Goal: Task Accomplishment & Management: Manage account settings

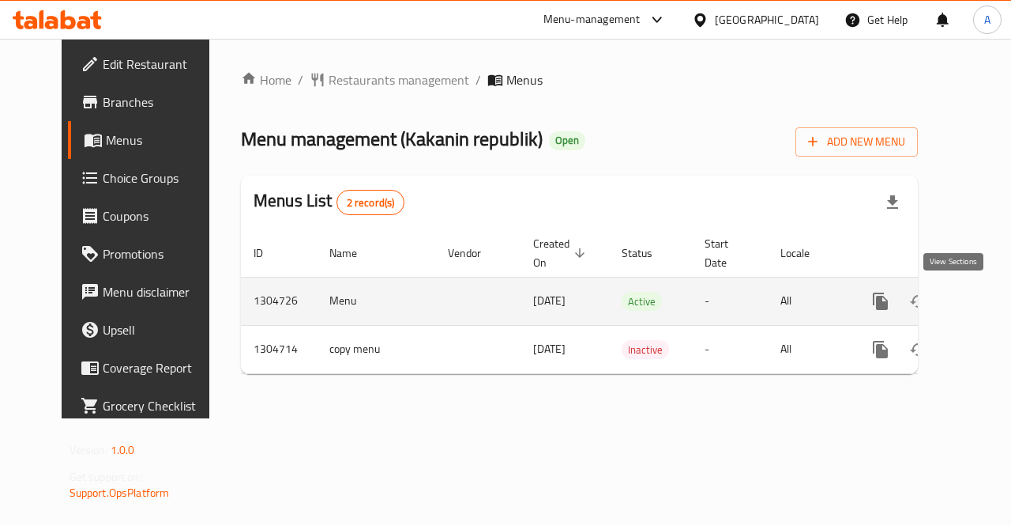
click at [985, 303] on icon "enhanced table" at bounding box center [994, 301] width 19 height 19
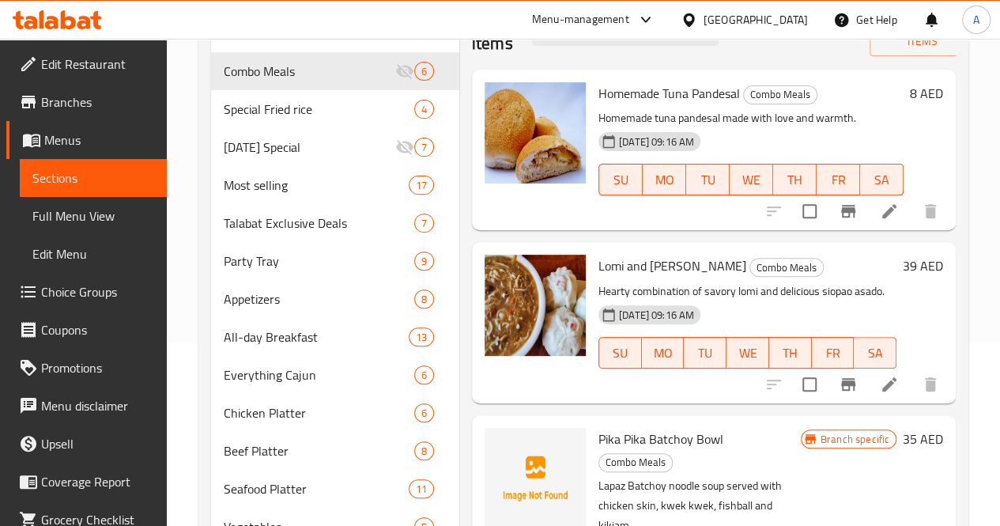
scroll to position [179, 0]
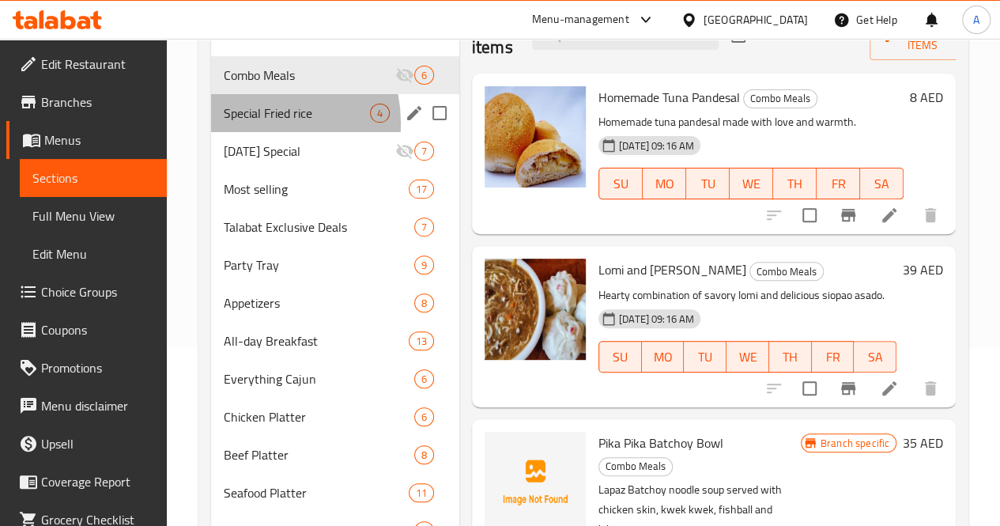
click at [247, 132] on div "Special Fried rice 4" at bounding box center [335, 113] width 248 height 38
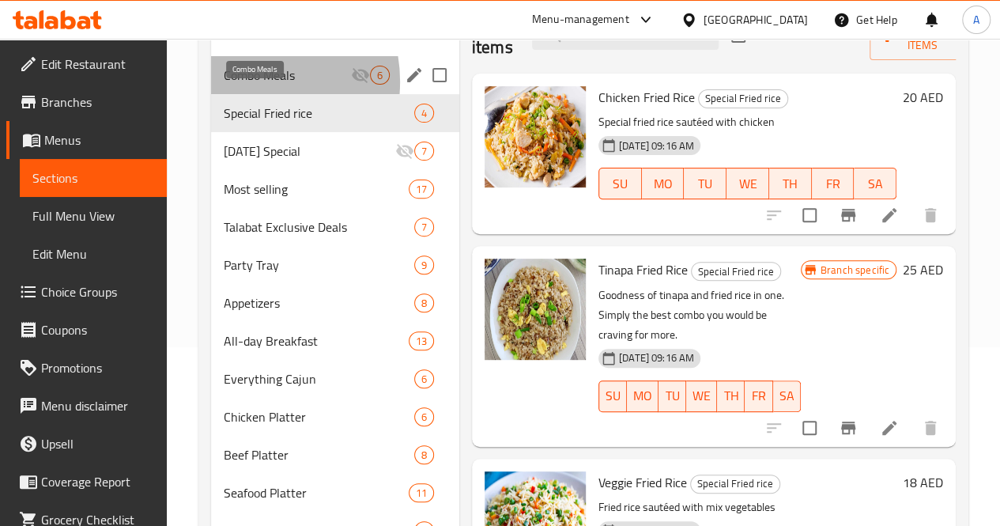
click at [247, 85] on span "Combo Meals" at bounding box center [287, 75] width 127 height 19
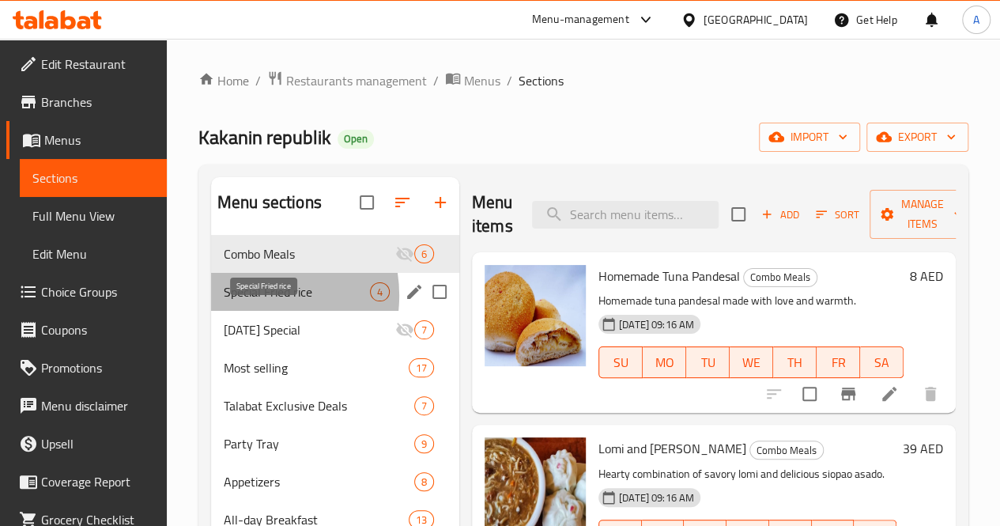
click at [250, 301] on span "Special Fried rice" at bounding box center [297, 291] width 146 height 19
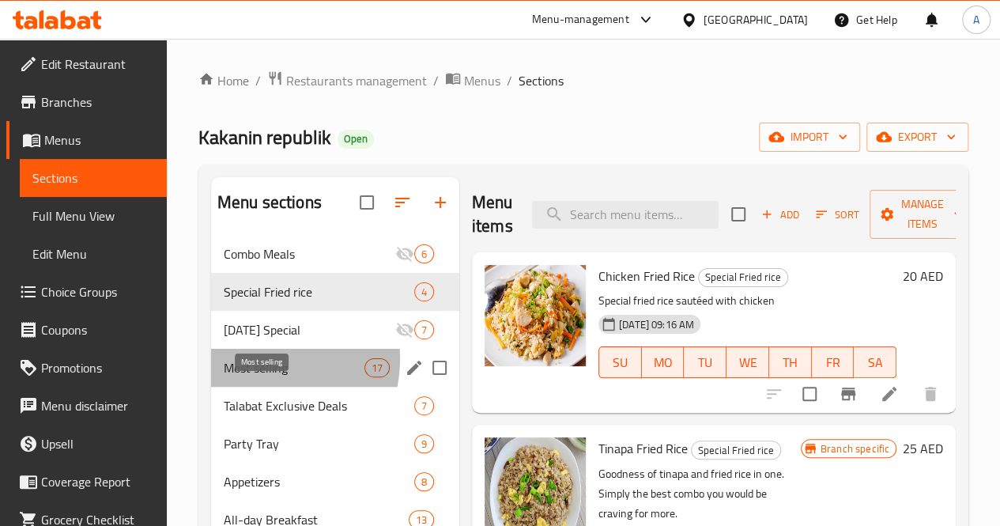
click at [248, 377] on span "Most selling" at bounding box center [294, 367] width 141 height 19
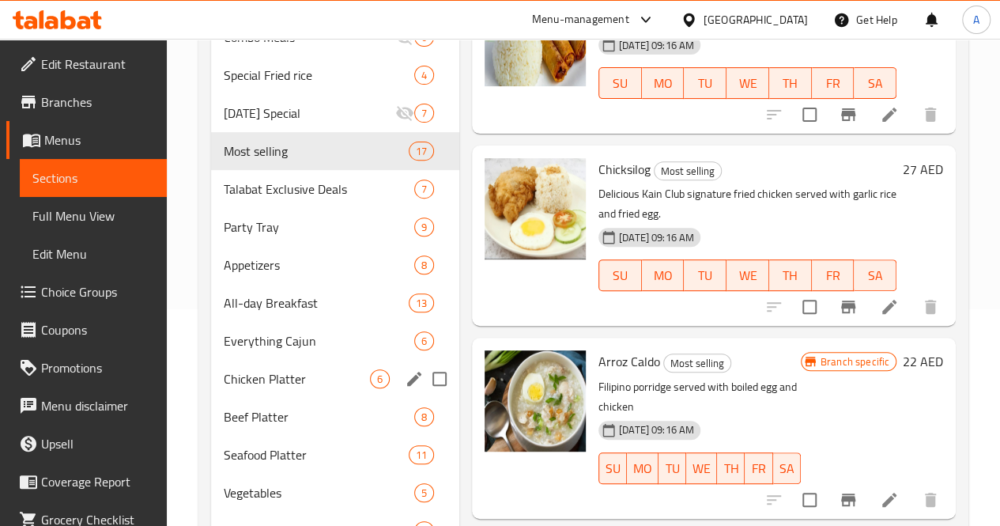
scroll to position [214, 0]
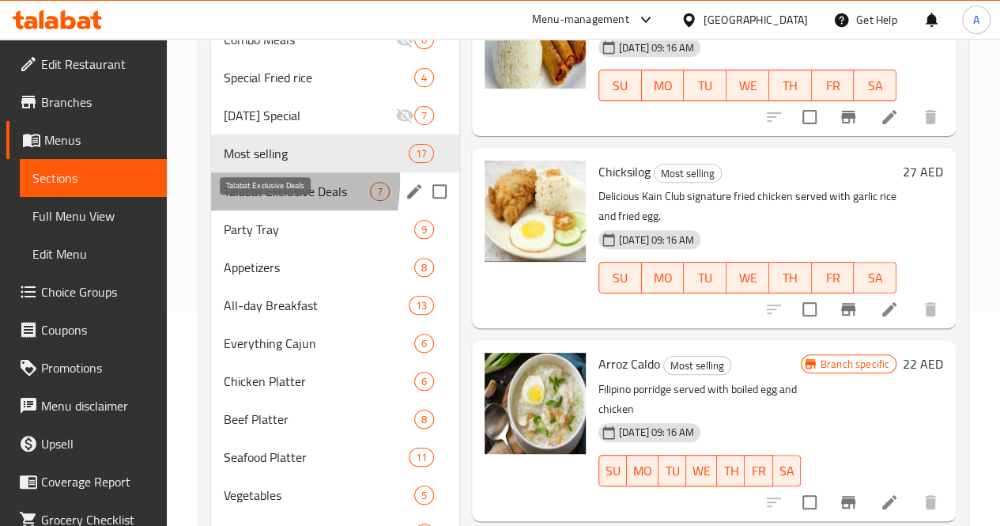
click at [224, 201] on span "Talabat Exclusive Deals" at bounding box center [297, 191] width 146 height 19
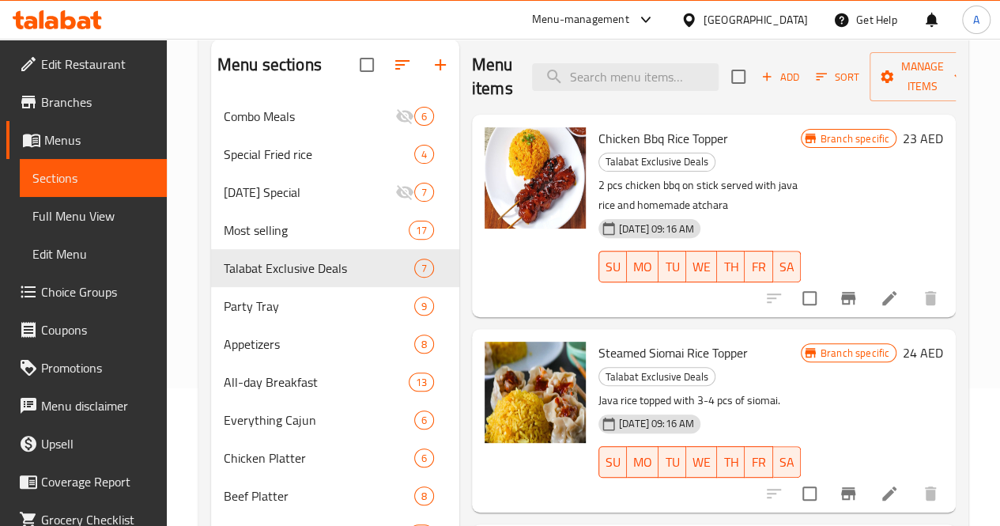
scroll to position [130, 0]
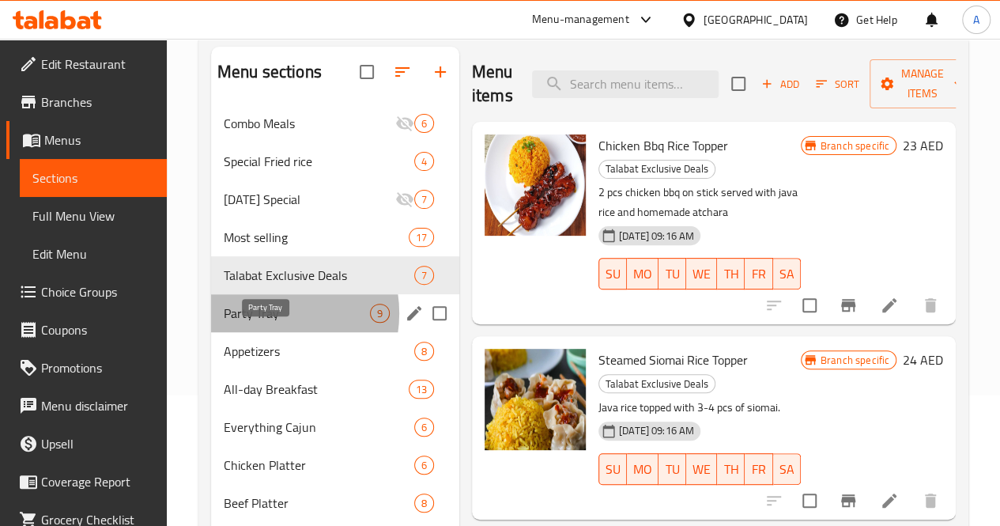
click at [266, 322] on span "Party Tray" at bounding box center [297, 312] width 146 height 19
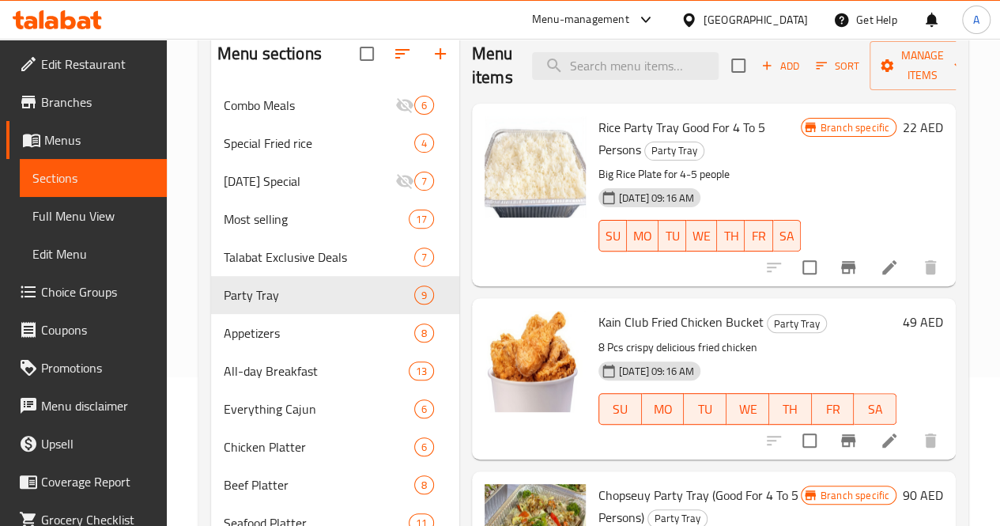
scroll to position [142, 0]
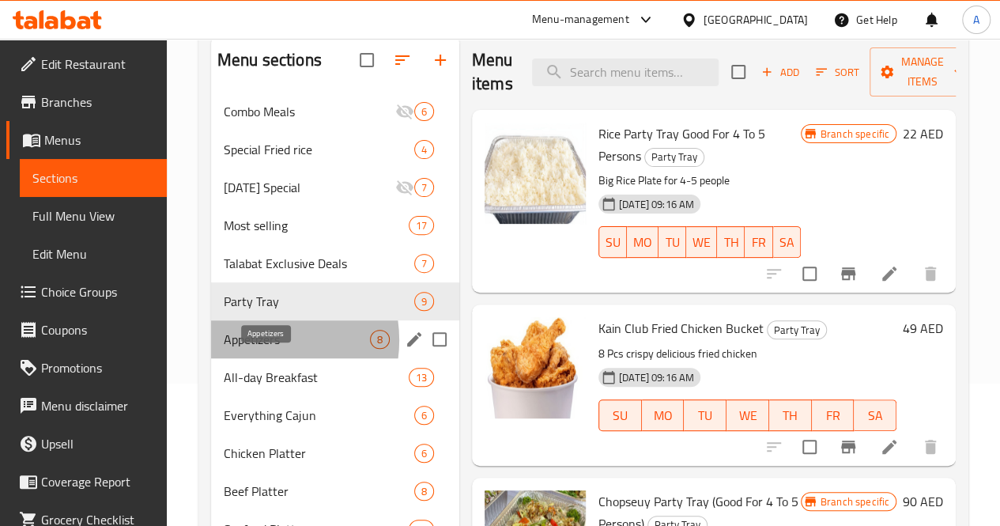
click at [256, 348] on span "Appetizers" at bounding box center [297, 339] width 146 height 19
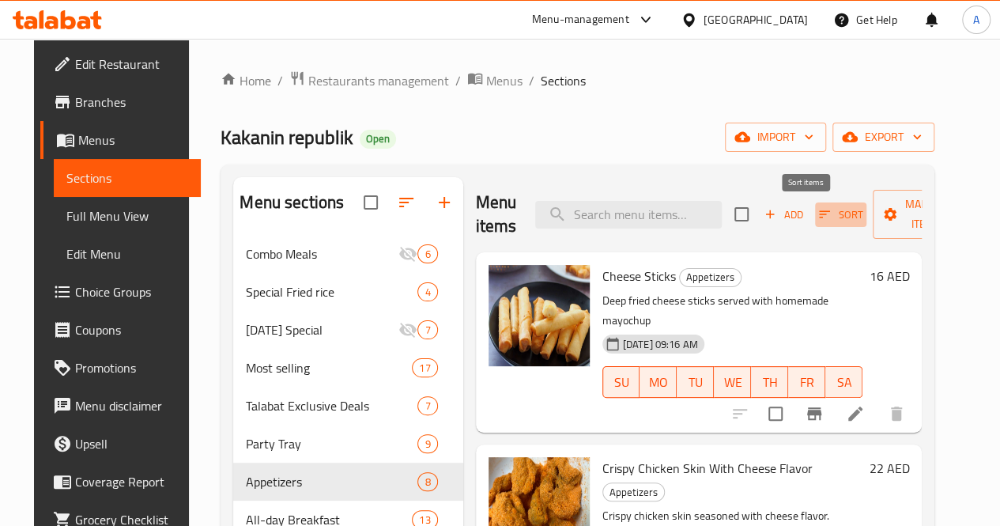
click at [815, 213] on button "Sort" at bounding box center [840, 214] width 51 height 24
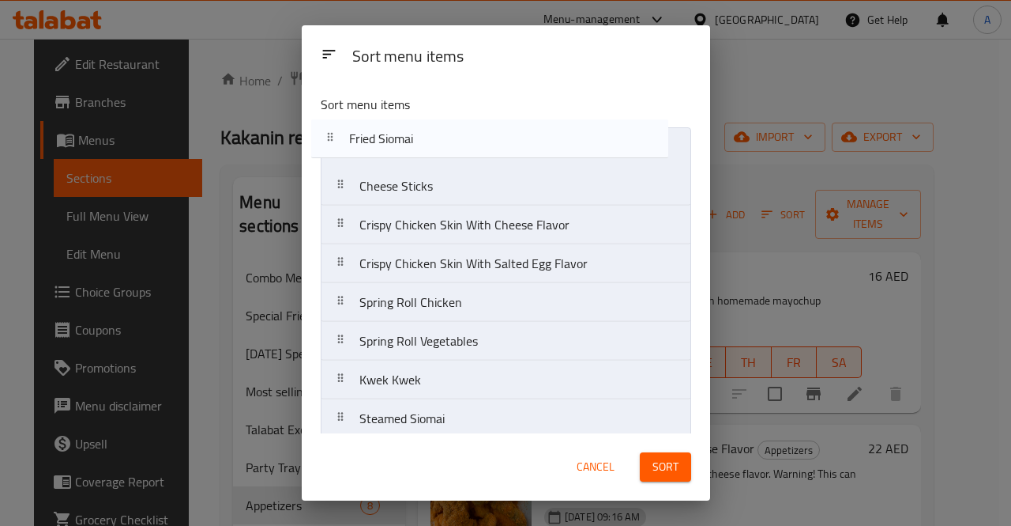
drag, startPoint x: 495, startPoint y: 413, endPoint x: 484, endPoint y: 138, distance: 276.0
click at [484, 138] on nav "Cheese Sticks Crispy Chicken Skin With Cheese Flavor Crispy Chicken Skin With S…" at bounding box center [506, 282] width 371 height 311
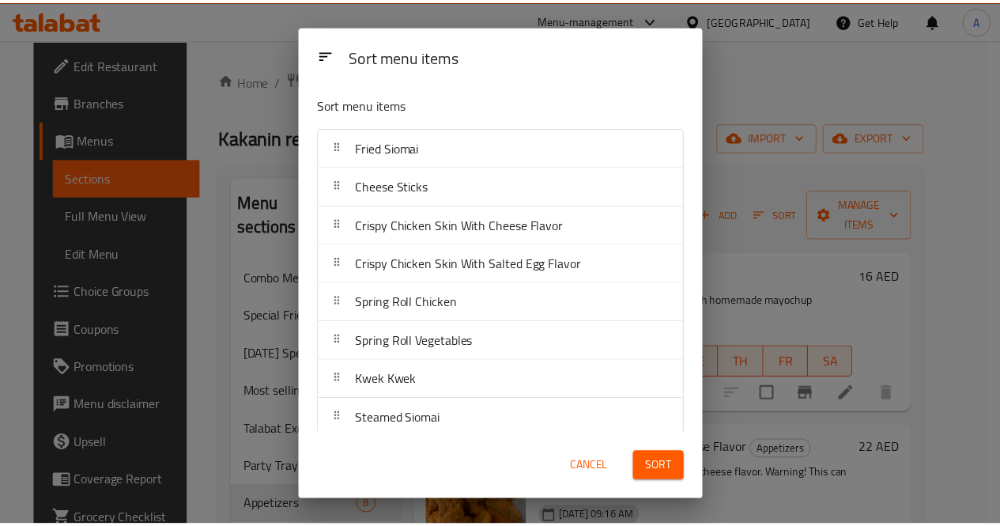
scroll to position [9, 0]
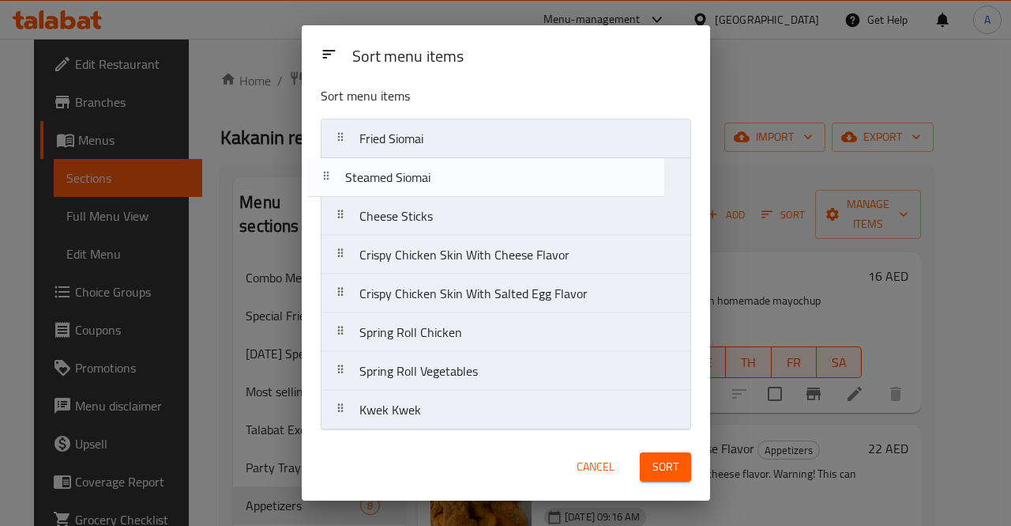
drag, startPoint x: 493, startPoint y: 416, endPoint x: 477, endPoint y: 170, distance: 247.1
click at [477, 170] on nav "Fried Siomai Cheese Sticks Crispy Chicken Skin With Cheese Flavor Crispy Chicke…" at bounding box center [506, 274] width 371 height 311
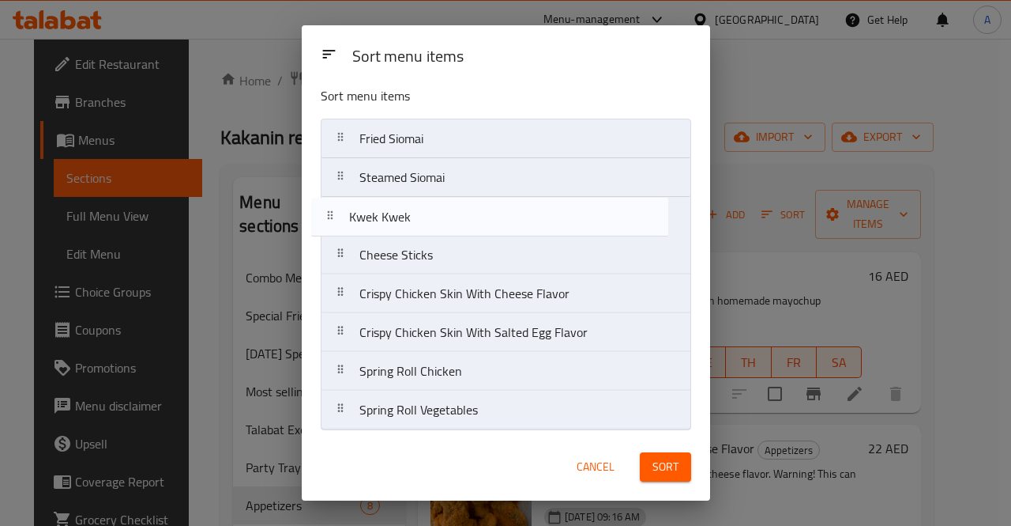
drag, startPoint x: 474, startPoint y: 411, endPoint x: 464, endPoint y: 214, distance: 197.0
click at [464, 214] on nav "Fried Siomai Steamed Siomai Cheese Sticks Crispy Chicken Skin With Cheese Flavo…" at bounding box center [506, 274] width 371 height 311
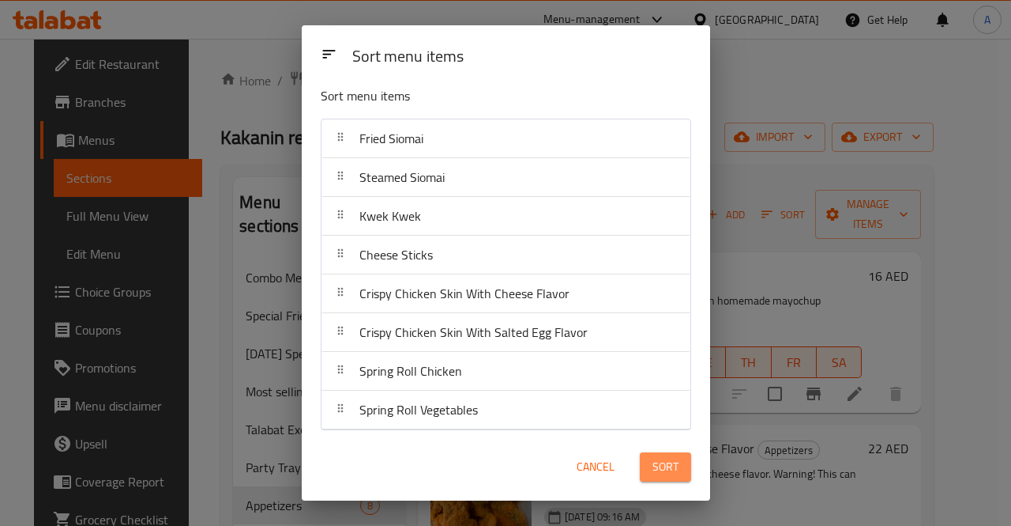
click at [669, 468] on span "Sort" at bounding box center [666, 467] width 26 height 20
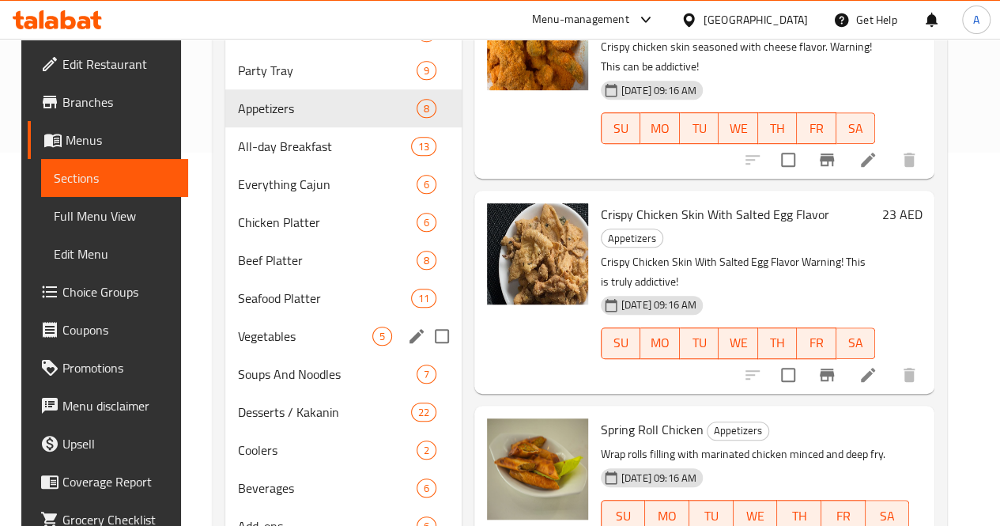
scroll to position [372, 0]
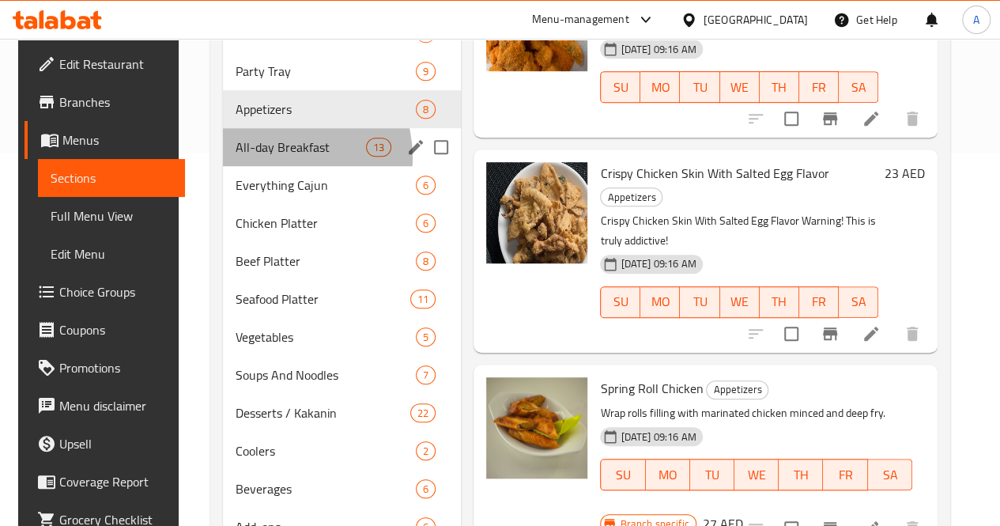
click at [266, 166] on div "All-day Breakfast 13" at bounding box center [342, 147] width 238 height 38
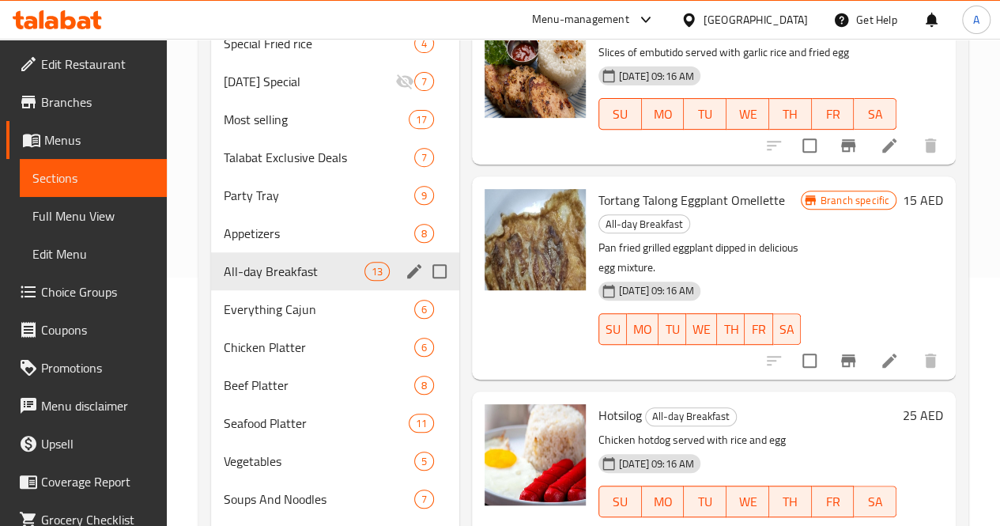
scroll to position [252, 0]
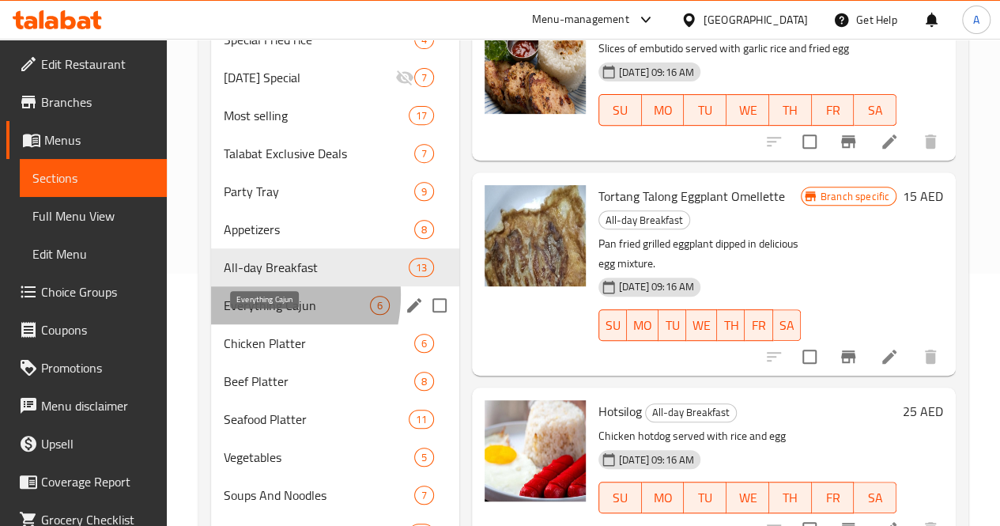
click at [251, 315] on span "Everything Cajun" at bounding box center [297, 305] width 146 height 19
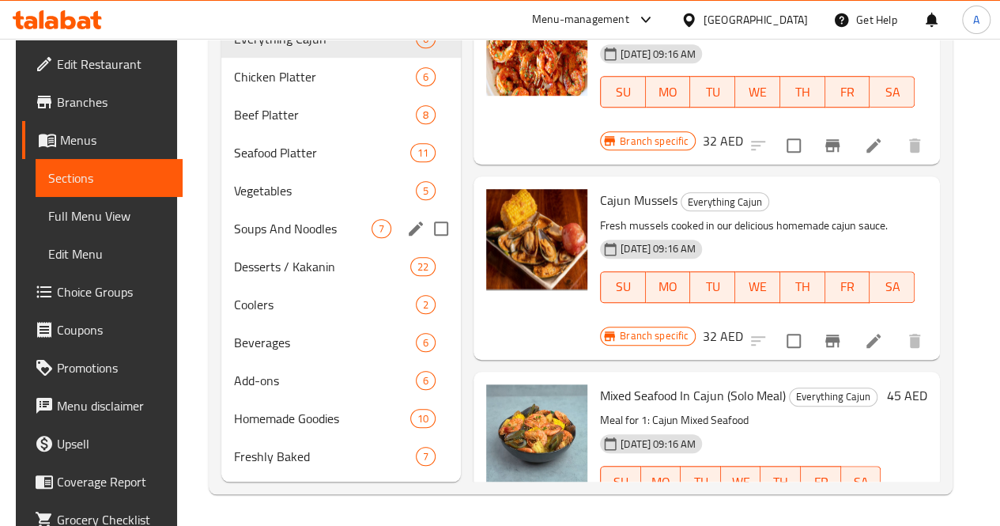
scroll to position [467, 0]
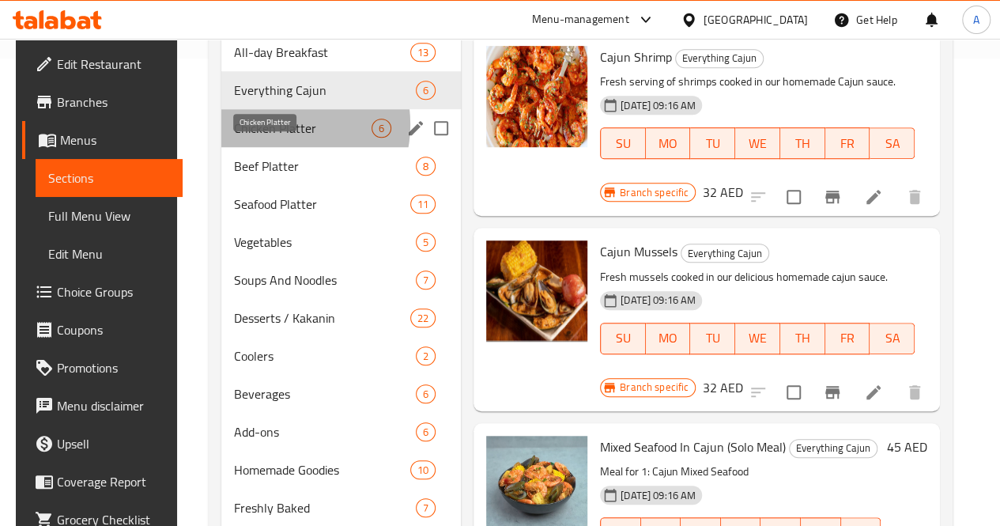
click at [267, 138] on span "Chicken Platter" at bounding box center [303, 128] width 138 height 19
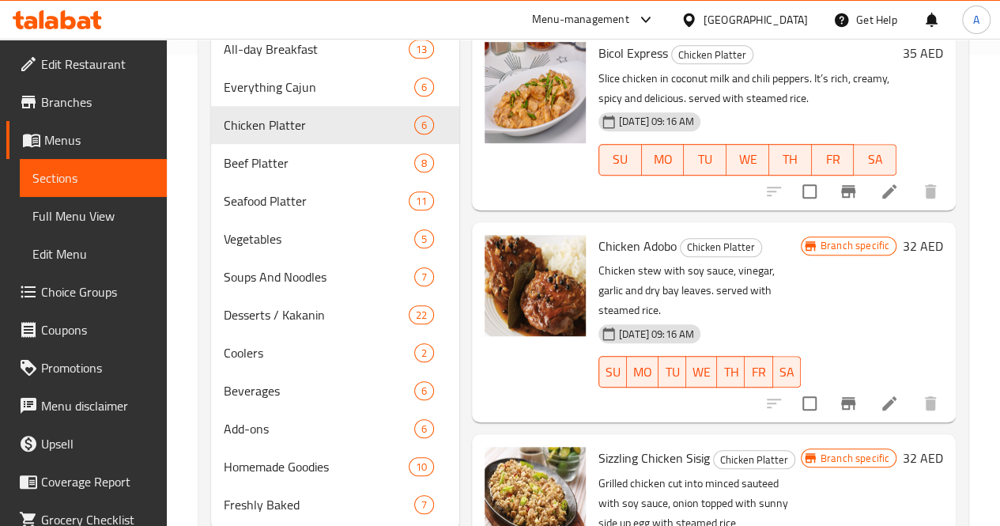
scroll to position [541, 0]
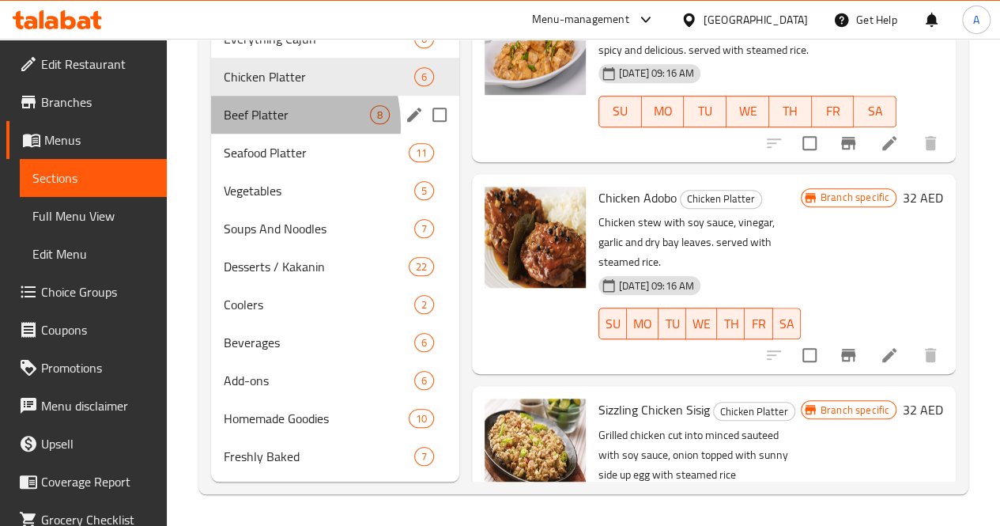
click at [262, 126] on div "Beef Platter 8" at bounding box center [335, 115] width 248 height 38
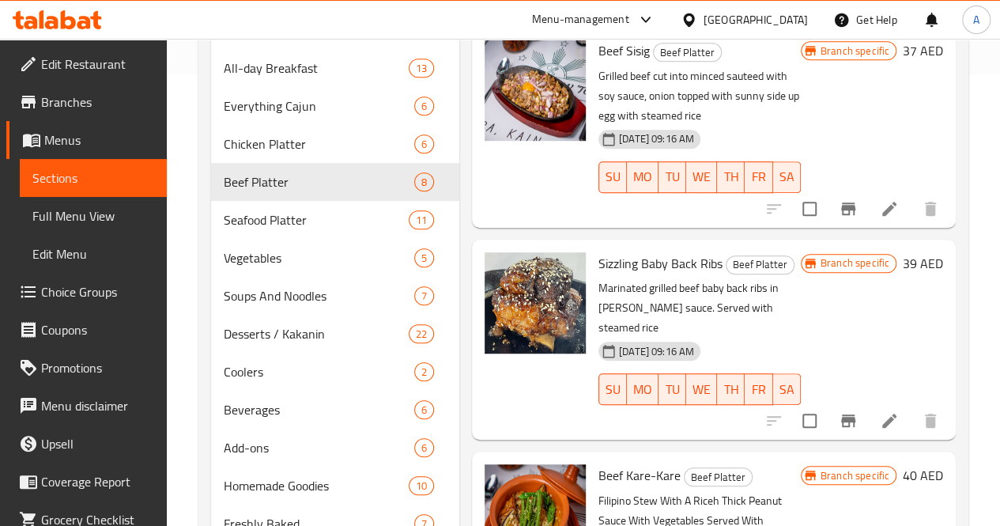
scroll to position [541, 0]
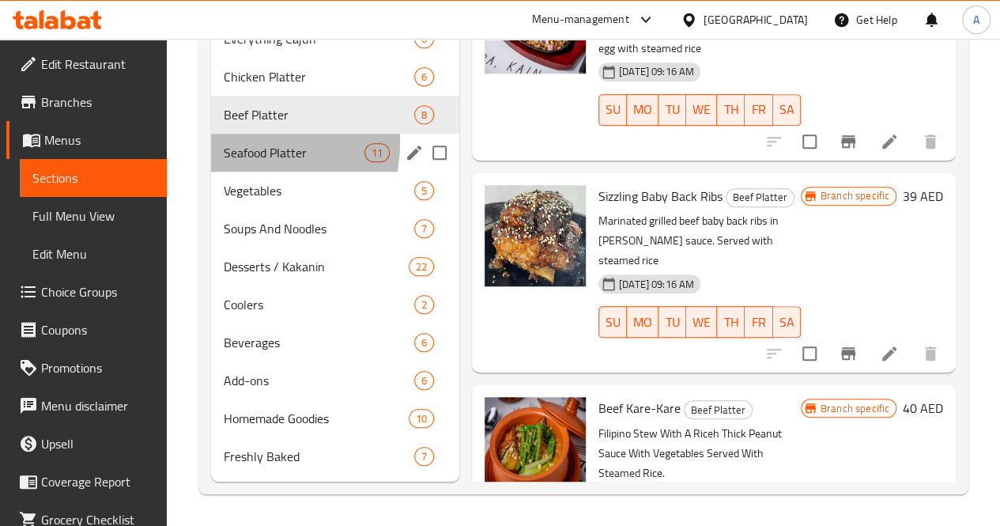
click at [228, 142] on div "Seafood Platter 11" at bounding box center [335, 153] width 248 height 38
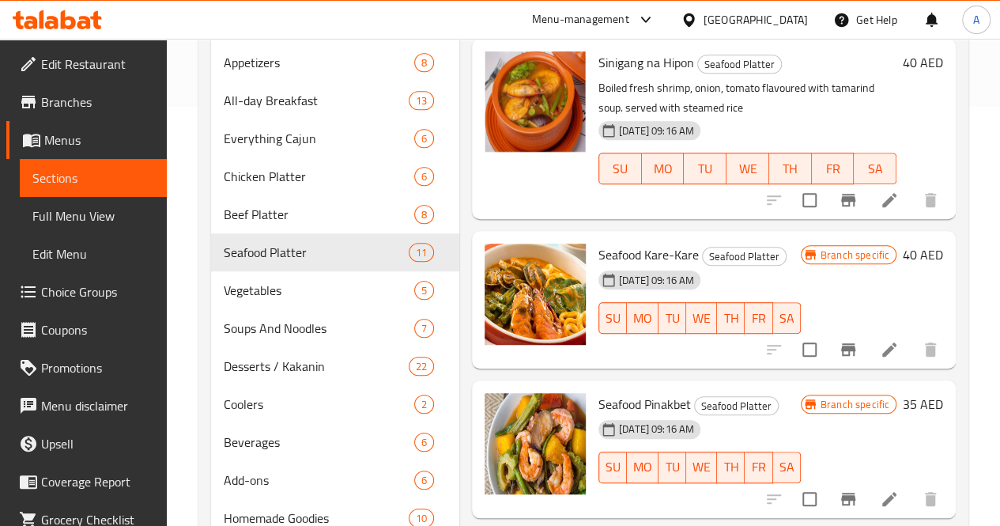
scroll to position [541, 0]
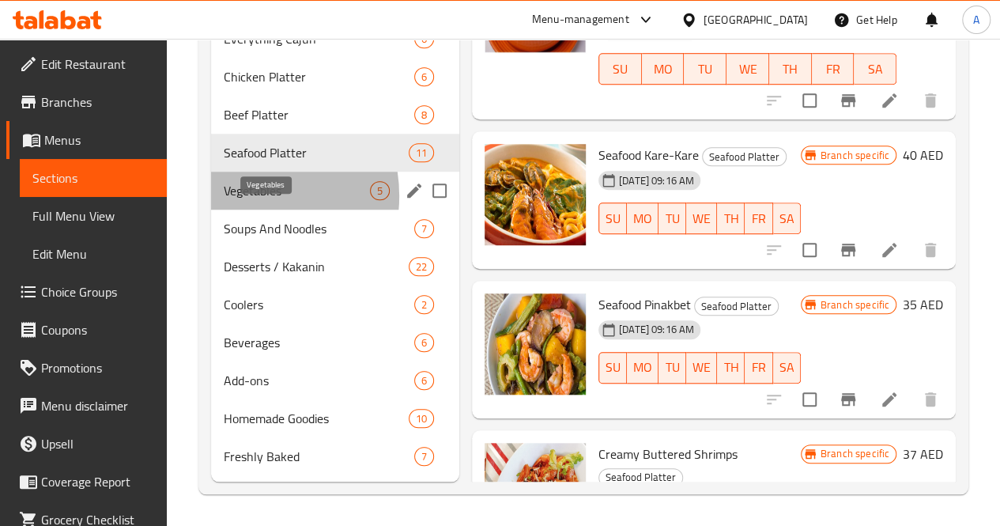
click at [238, 197] on span "Vegetables" at bounding box center [297, 190] width 146 height 19
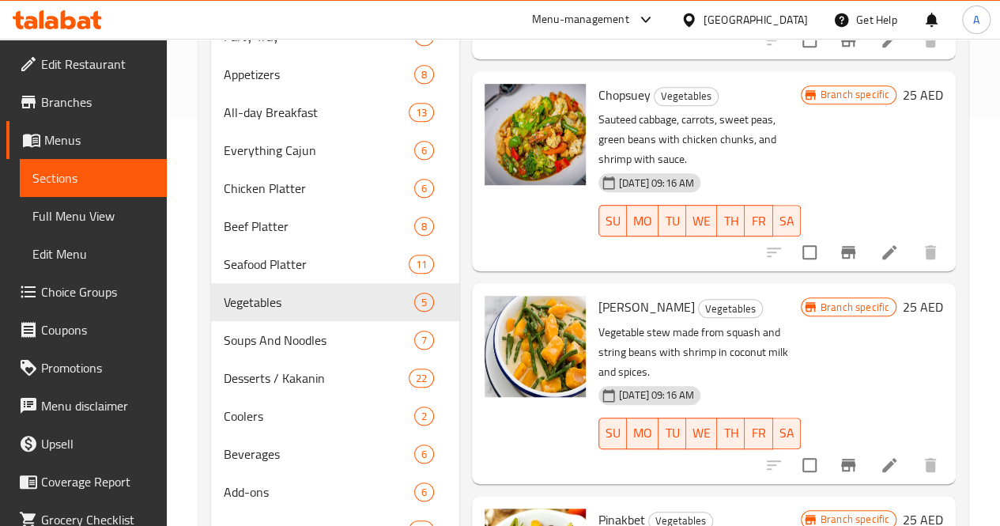
scroll to position [541, 0]
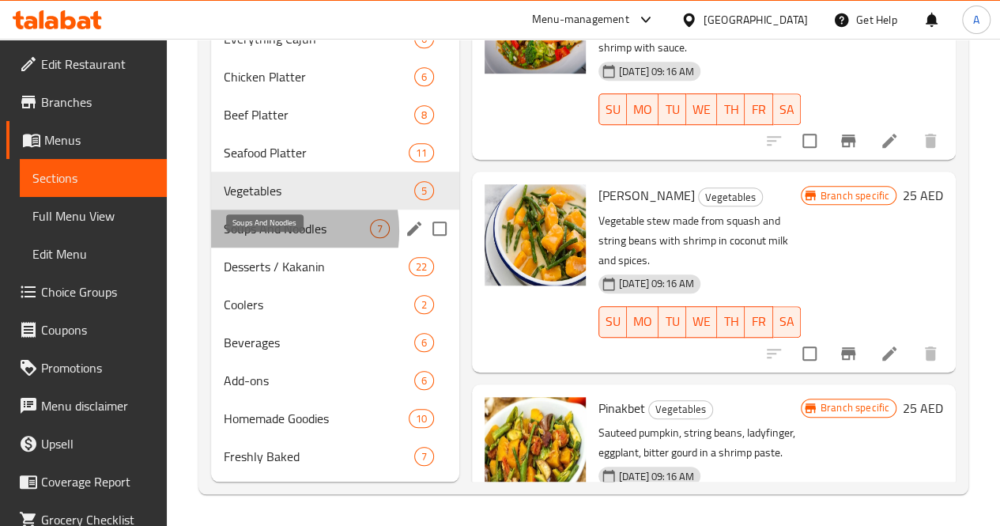
click at [261, 232] on span "Soups And Noodles" at bounding box center [297, 228] width 146 height 19
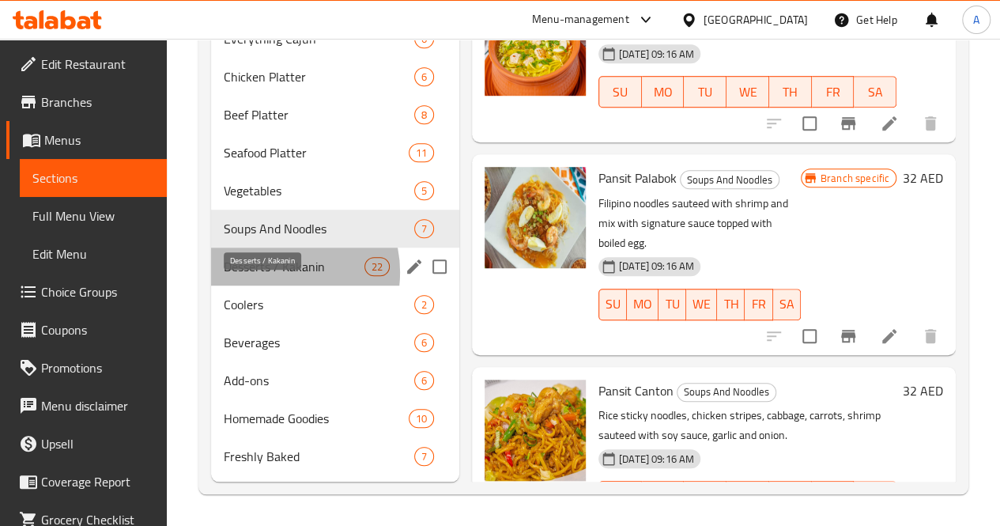
click at [273, 273] on span "Desserts / Kakanin" at bounding box center [294, 266] width 141 height 19
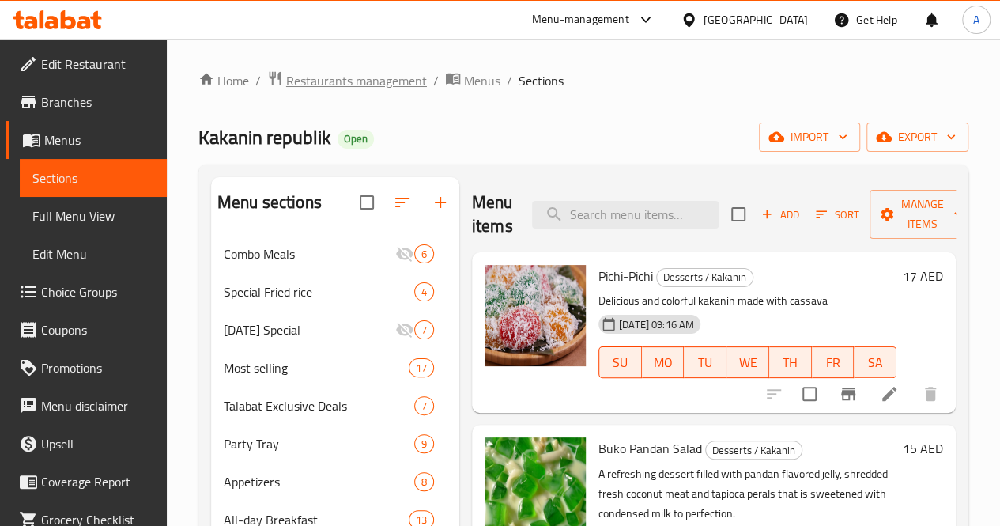
click at [374, 86] on span "Restaurants management" at bounding box center [356, 80] width 141 height 19
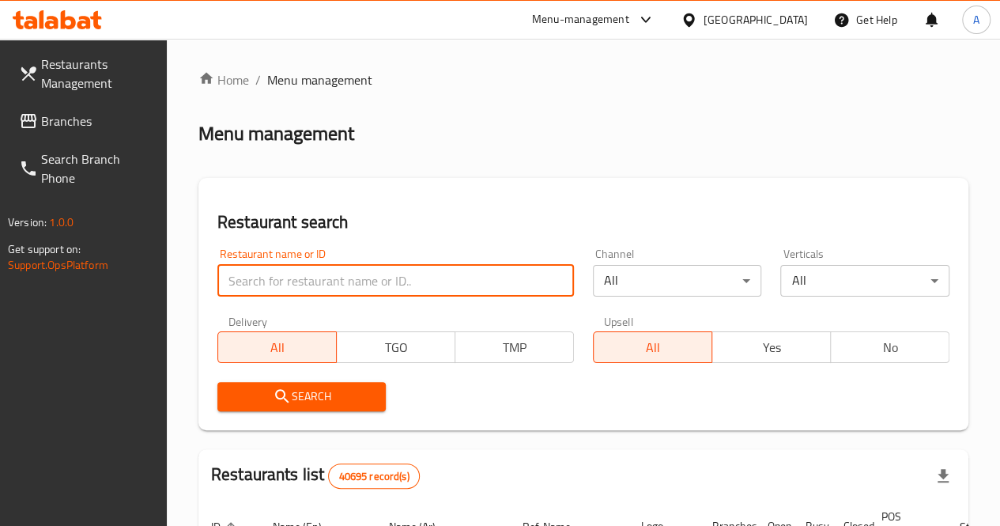
click at [273, 287] on input "search" at bounding box center [395, 281] width 356 height 32
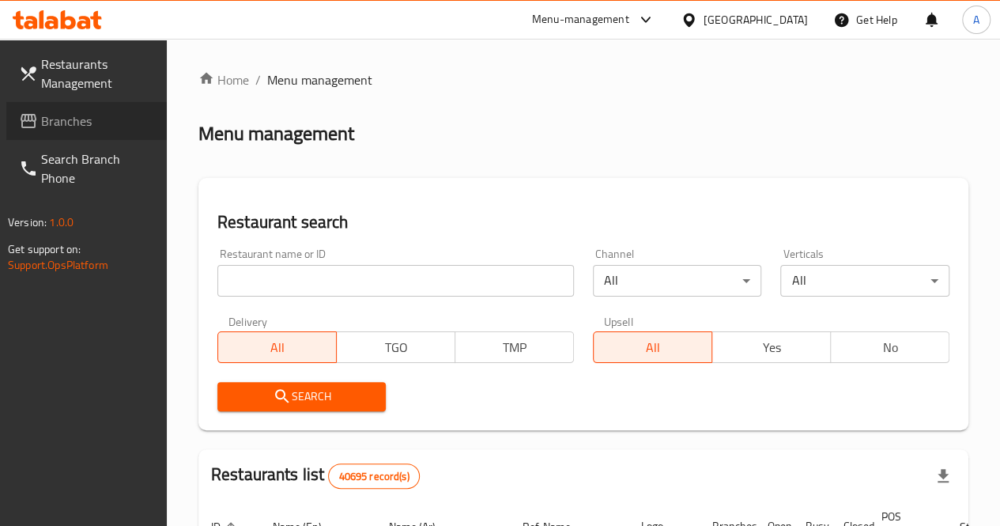
click at [63, 114] on span "Branches" at bounding box center [97, 120] width 113 height 19
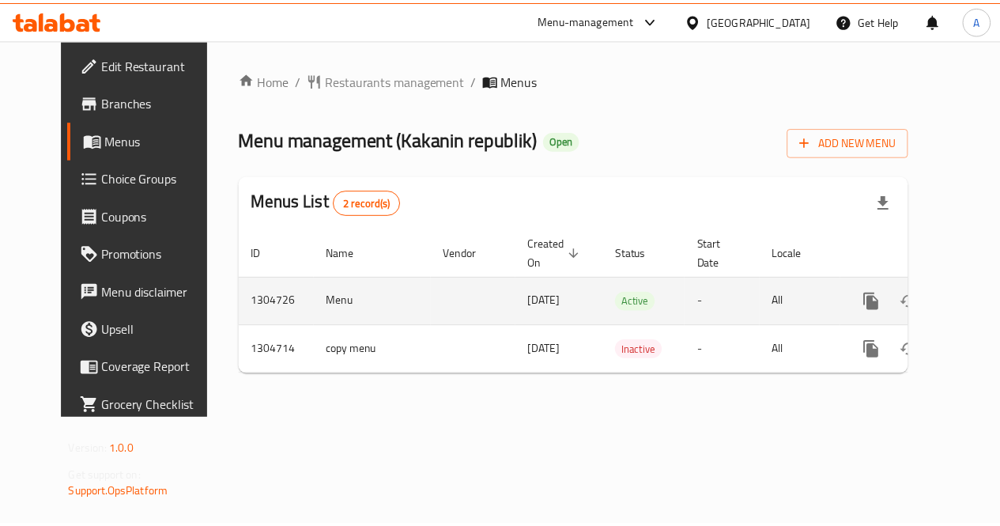
scroll to position [0, 6]
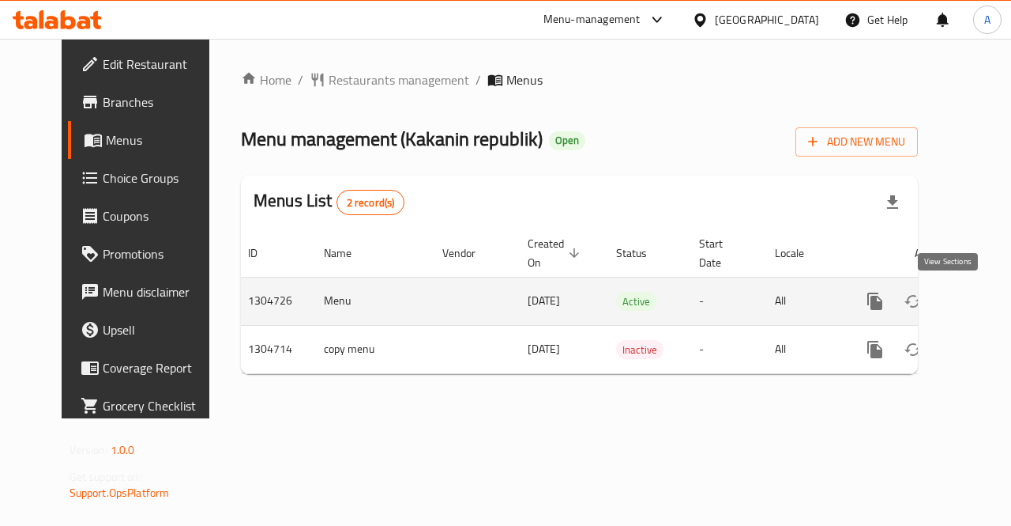
click at [982, 298] on icon "enhanced table" at bounding box center [989, 301] width 14 height 14
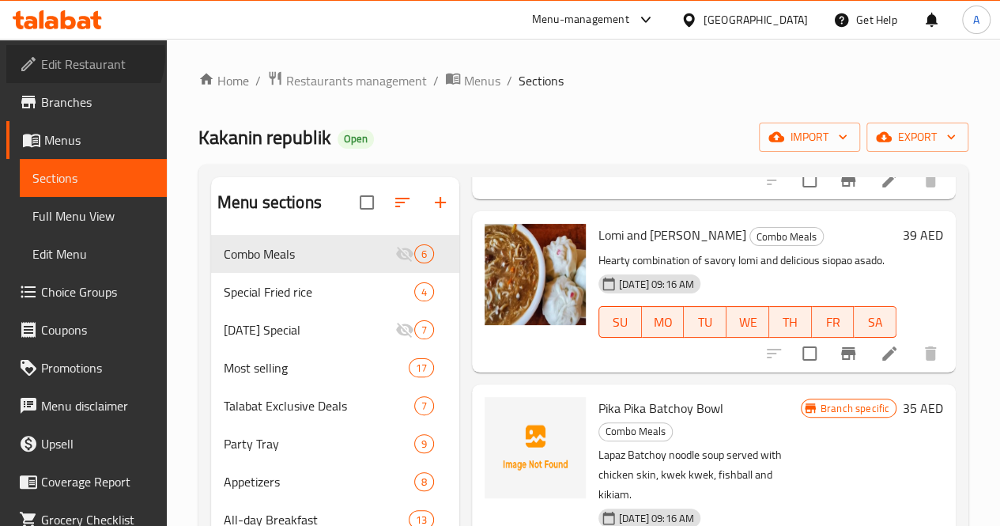
click at [83, 55] on span "Edit Restaurant" at bounding box center [97, 64] width 113 height 19
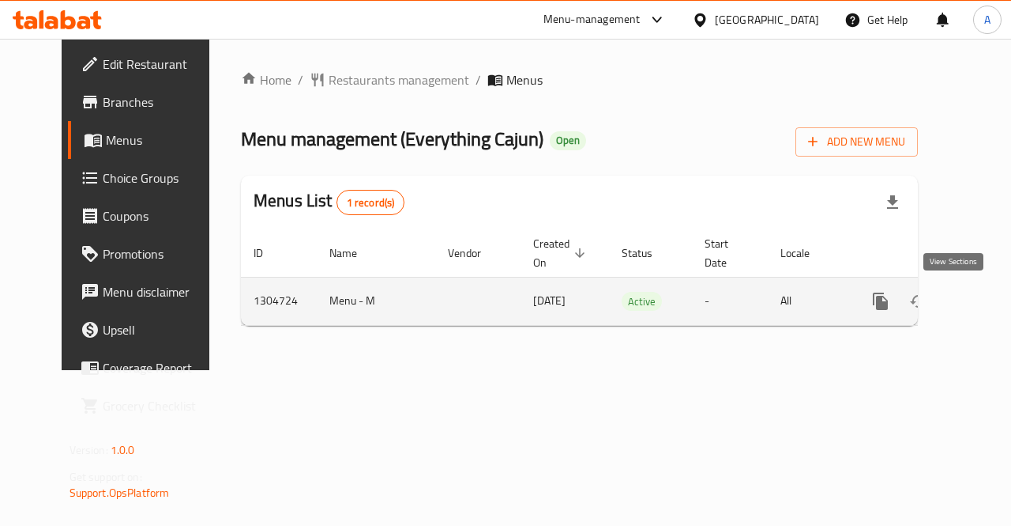
click at [985, 304] on icon "enhanced table" at bounding box center [994, 301] width 19 height 19
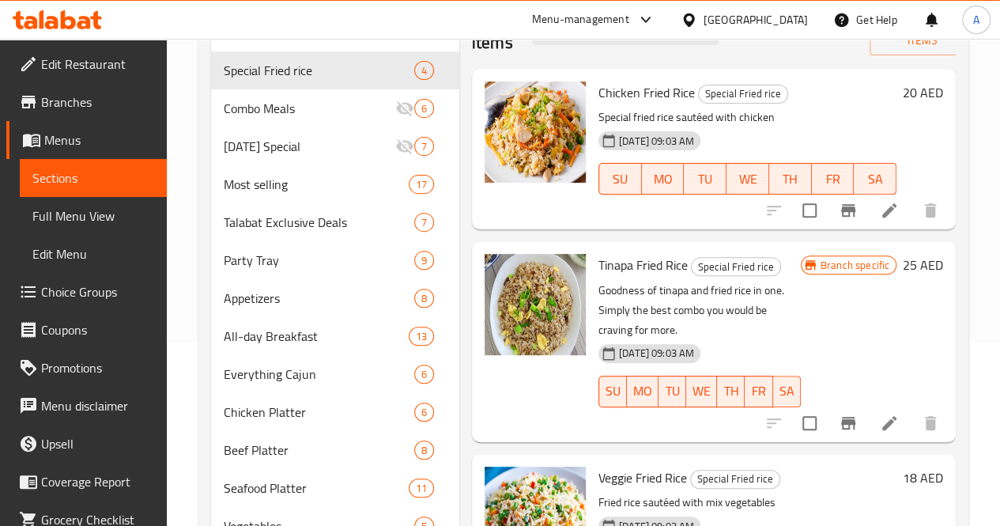
scroll to position [163, 0]
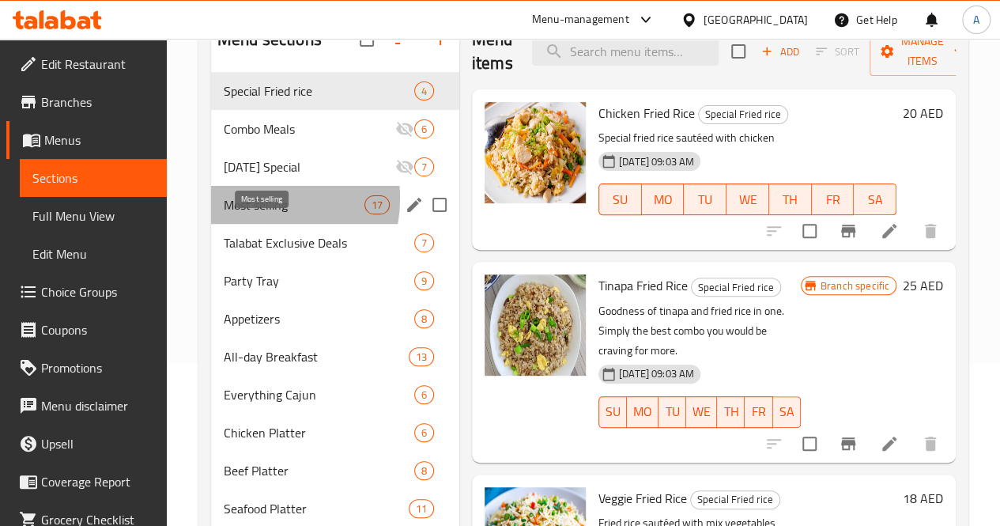
click at [254, 214] on span "Most selling" at bounding box center [294, 204] width 141 height 19
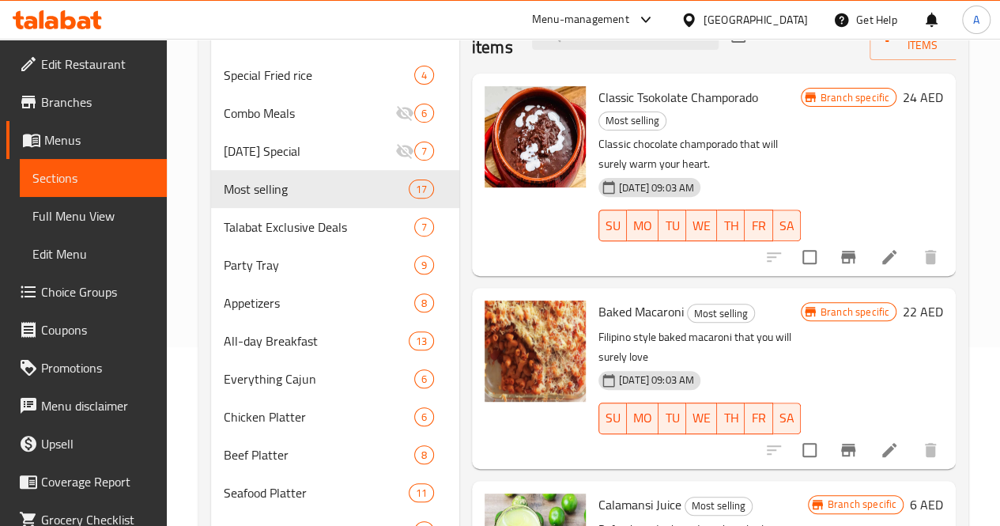
scroll to position [177, 0]
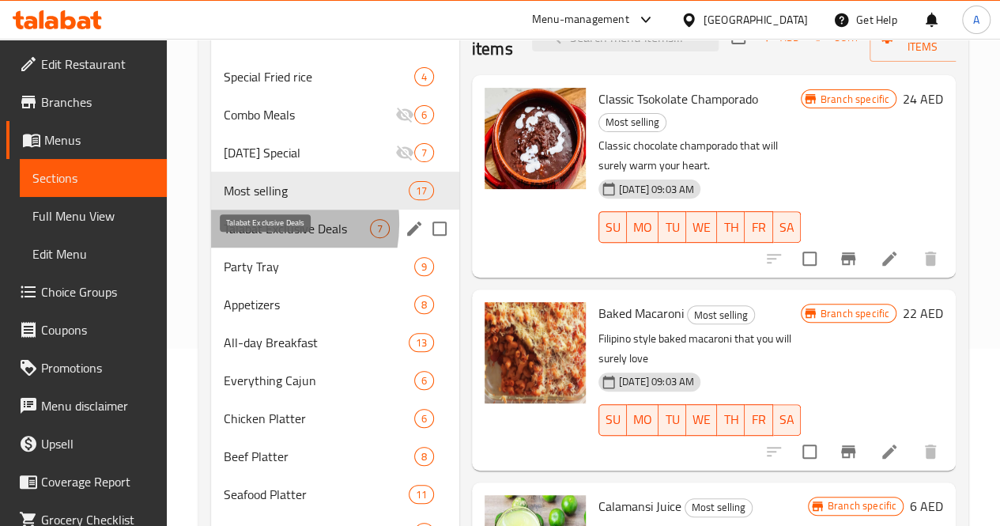
click at [247, 238] on span "Talabat Exclusive Deals" at bounding box center [297, 228] width 146 height 19
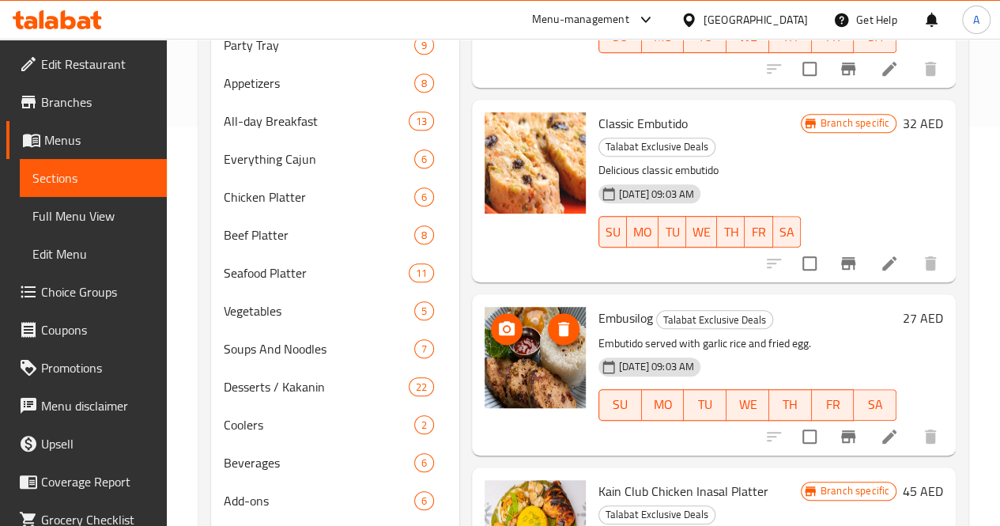
scroll to position [541, 0]
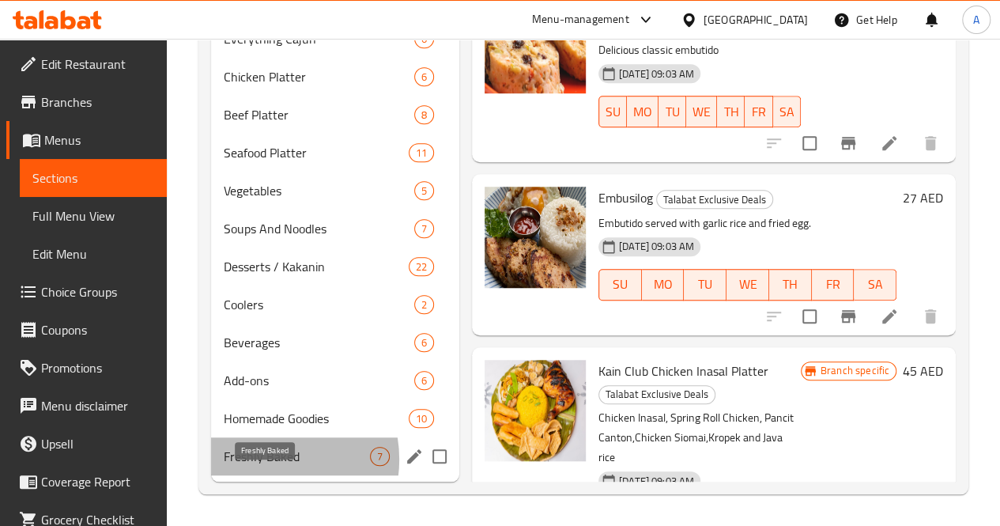
click at [262, 460] on span "Freshly Baked" at bounding box center [297, 455] width 146 height 19
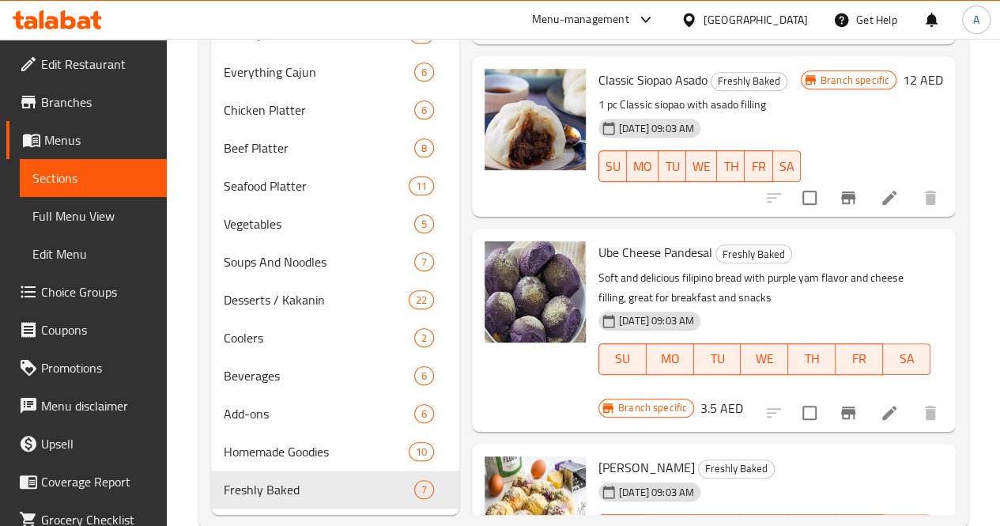
scroll to position [541, 0]
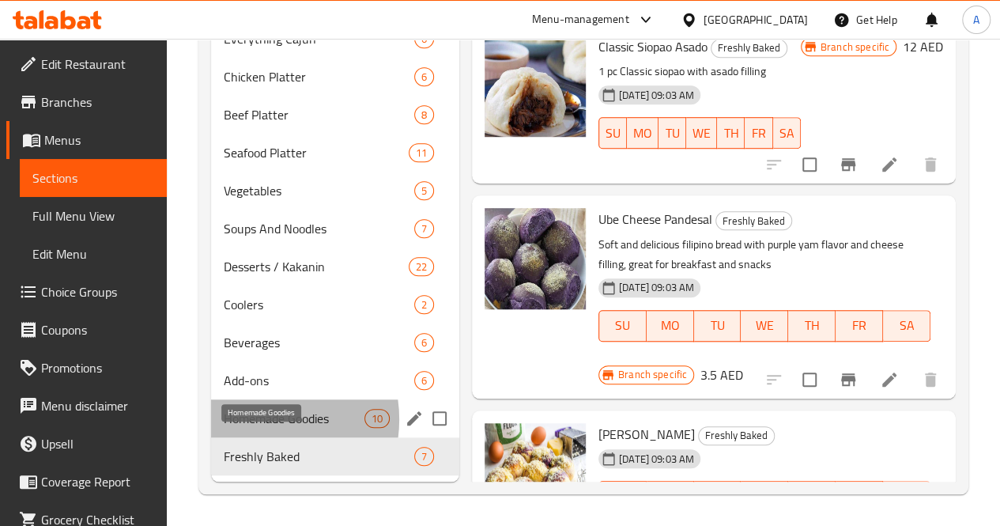
click at [256, 420] on span "Homemade Goodies" at bounding box center [294, 418] width 141 height 19
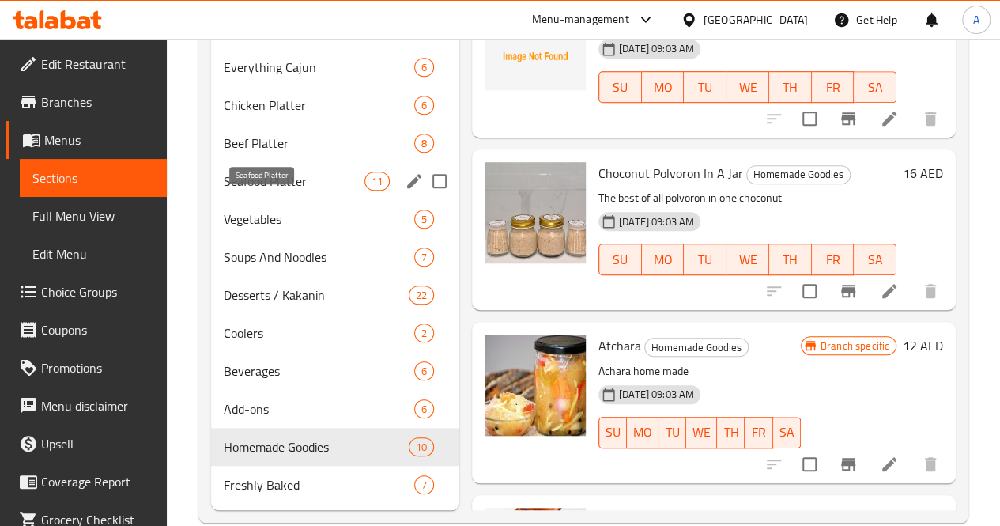
scroll to position [541, 0]
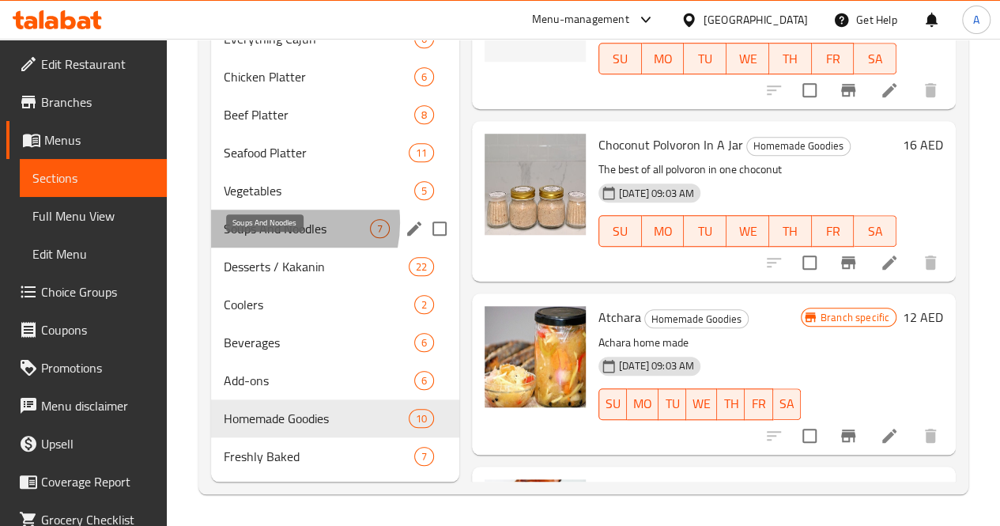
click at [266, 223] on span "Soups And Noodles" at bounding box center [297, 228] width 146 height 19
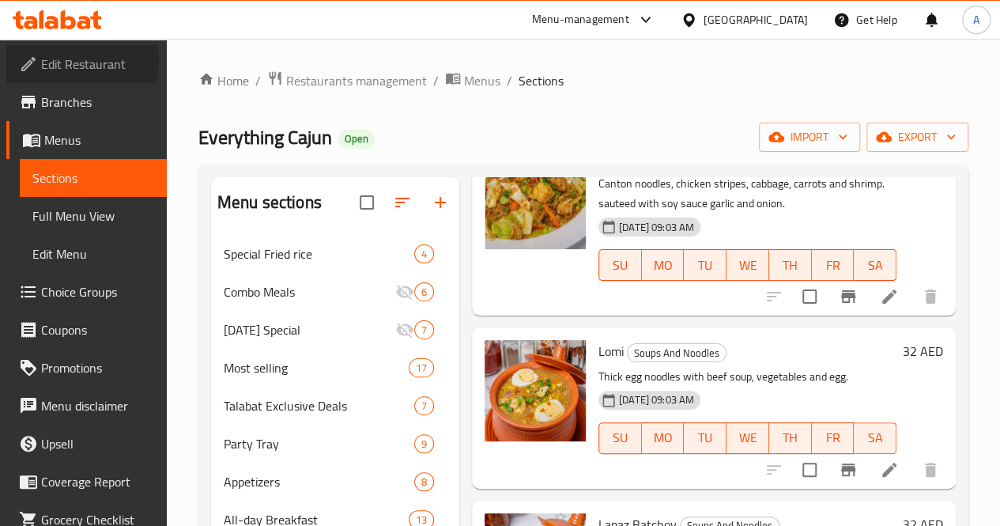
click at [74, 60] on span "Edit Restaurant" at bounding box center [97, 64] width 113 height 19
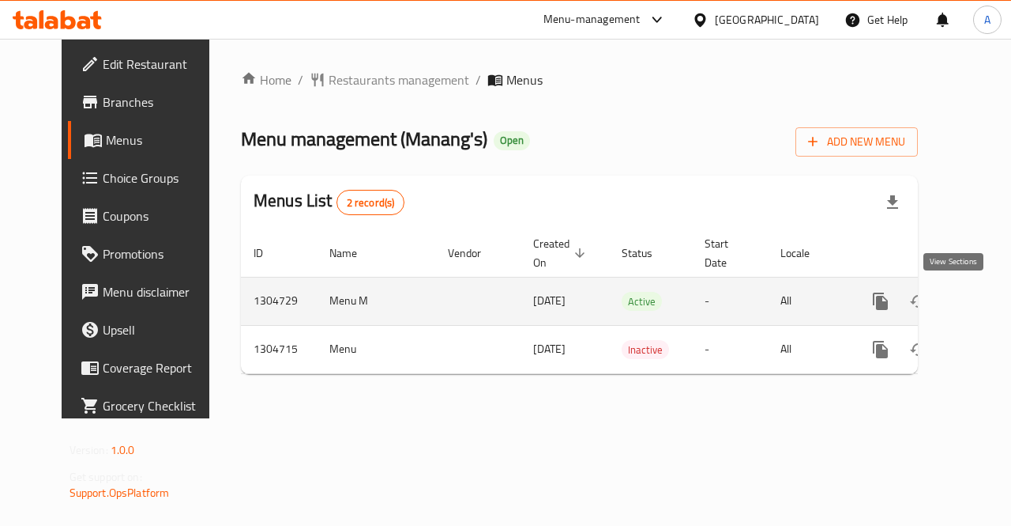
click at [985, 299] on icon "enhanced table" at bounding box center [994, 301] width 19 height 19
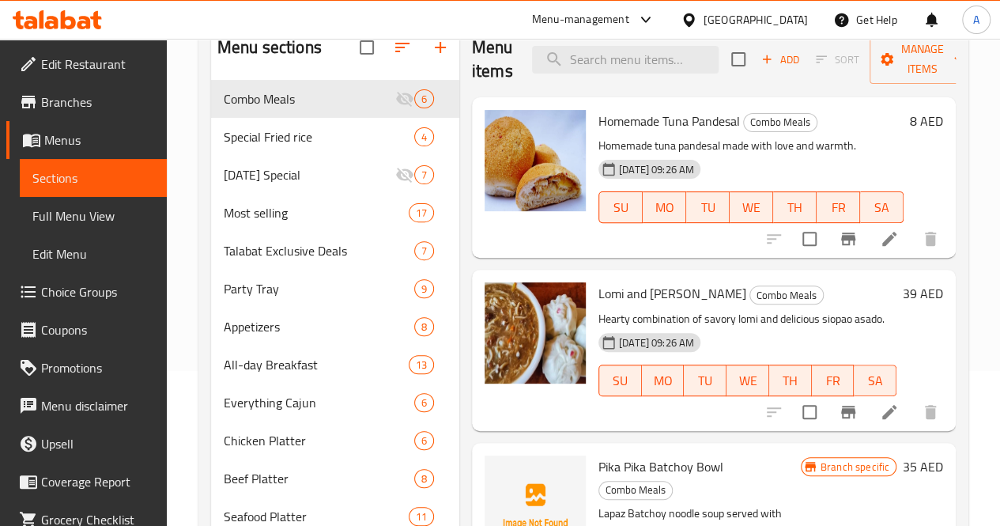
scroll to position [181, 0]
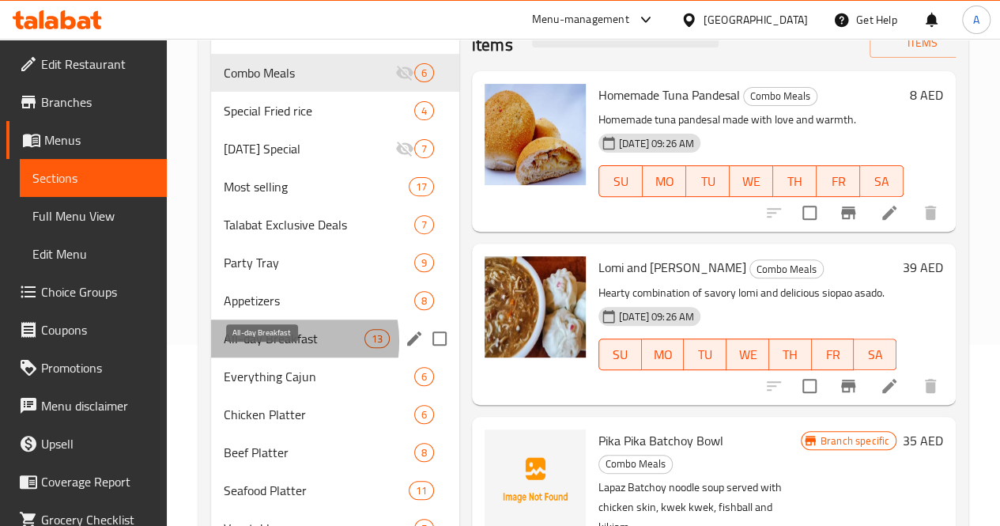
click at [268, 348] on span "All-day Breakfast" at bounding box center [294, 338] width 141 height 19
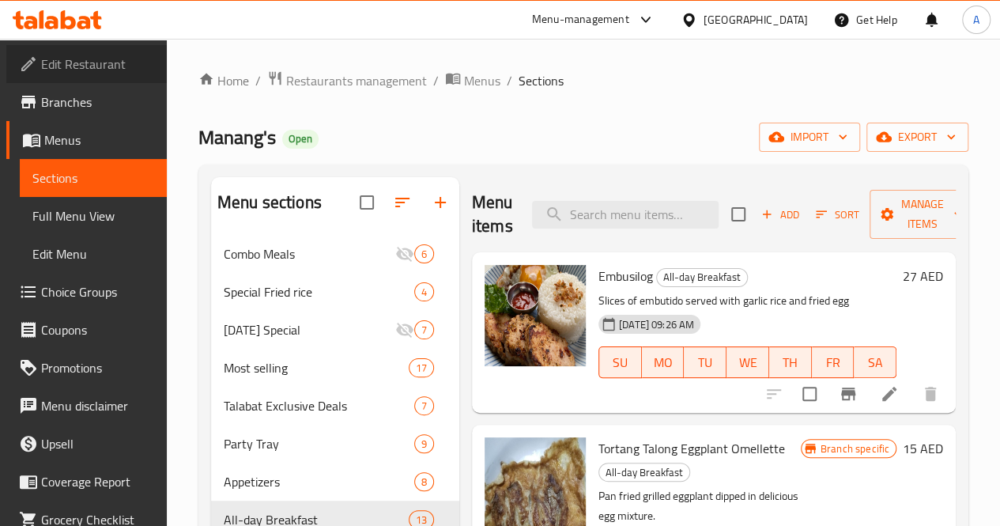
click at [89, 61] on span "Edit Restaurant" at bounding box center [97, 64] width 113 height 19
